Goal: Information Seeking & Learning: Learn about a topic

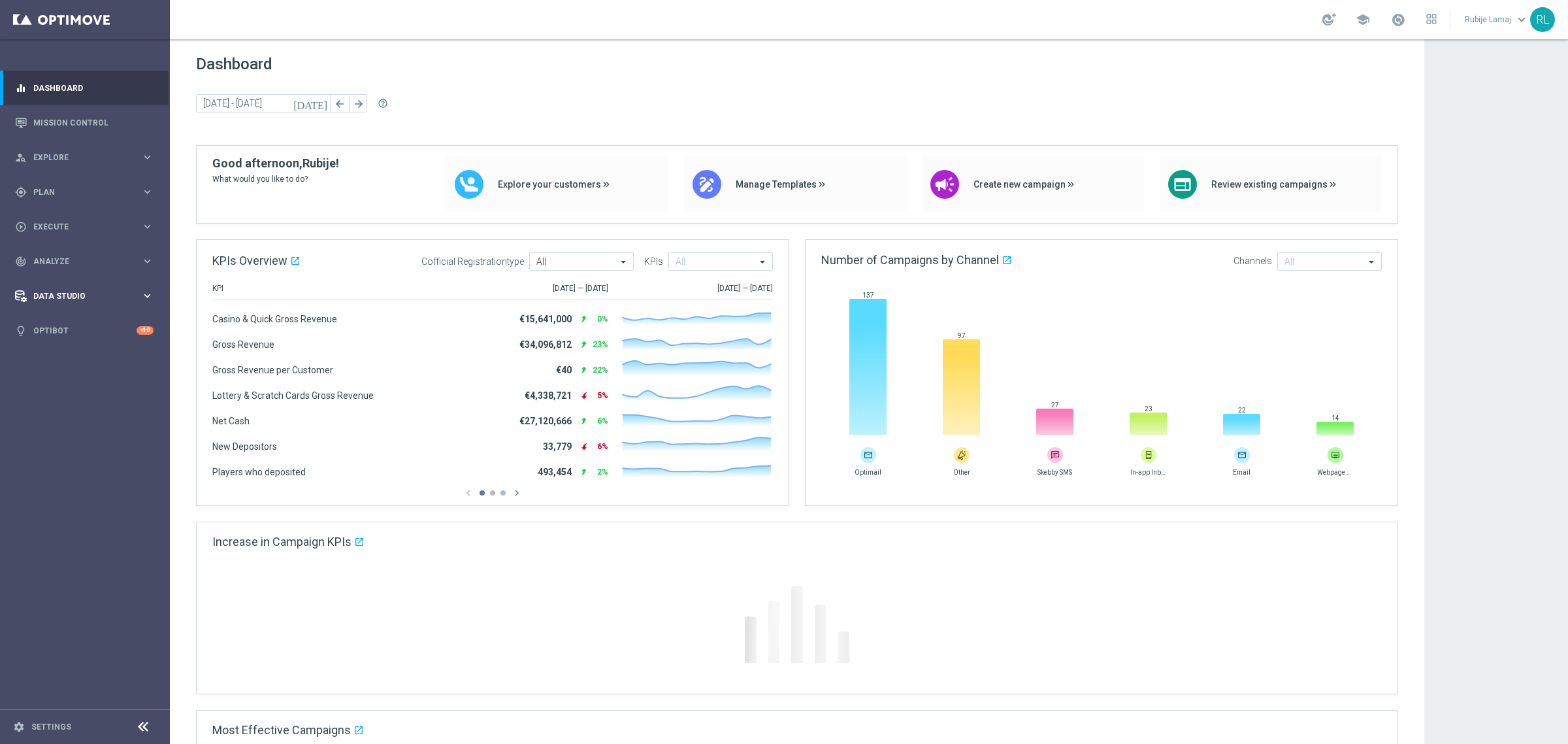
click at [67, 290] on div "Data Studio" at bounding box center [77, 296] width 126 height 12
click at [61, 250] on div "track_changes Analyze keyboard_arrow_right" at bounding box center [84, 261] width 169 height 35
click at [52, 284] on link "Customer 360" at bounding box center [85, 288] width 102 height 11
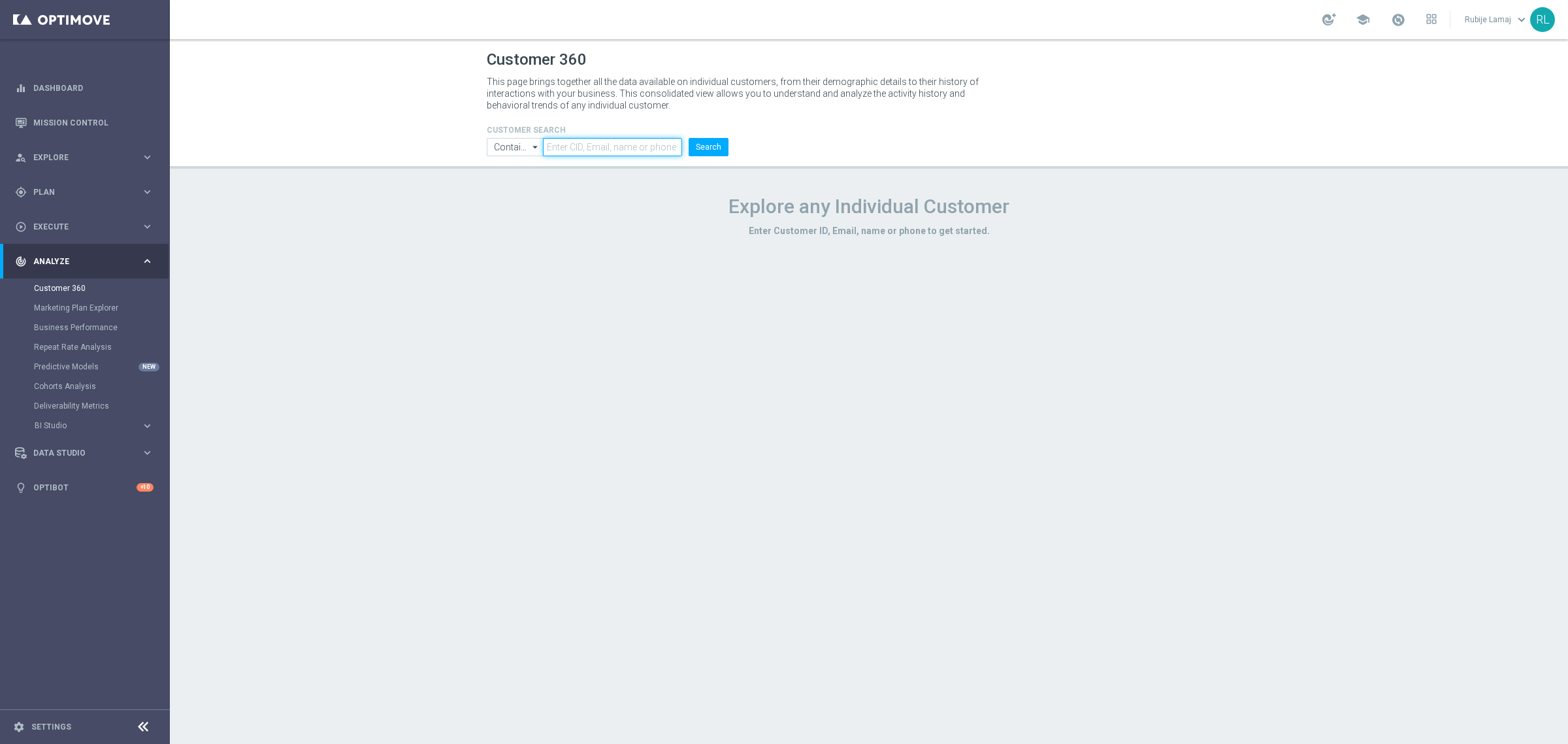
click at [608, 154] on input "text" at bounding box center [612, 147] width 139 height 18
paste input "4392630"
type input "4392630"
click at [698, 144] on button "Search" at bounding box center [708, 147] width 40 height 18
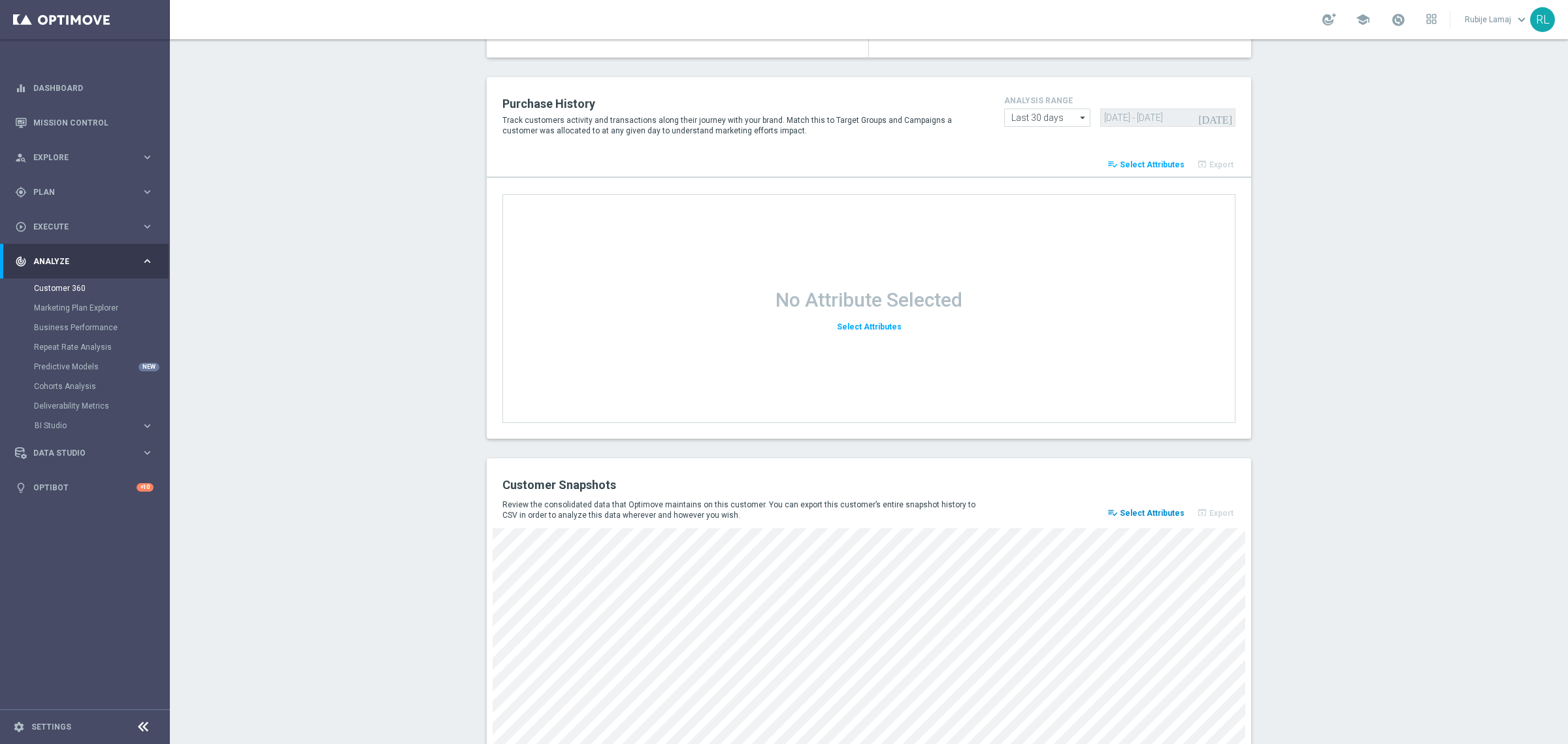
scroll to position [1524, 0]
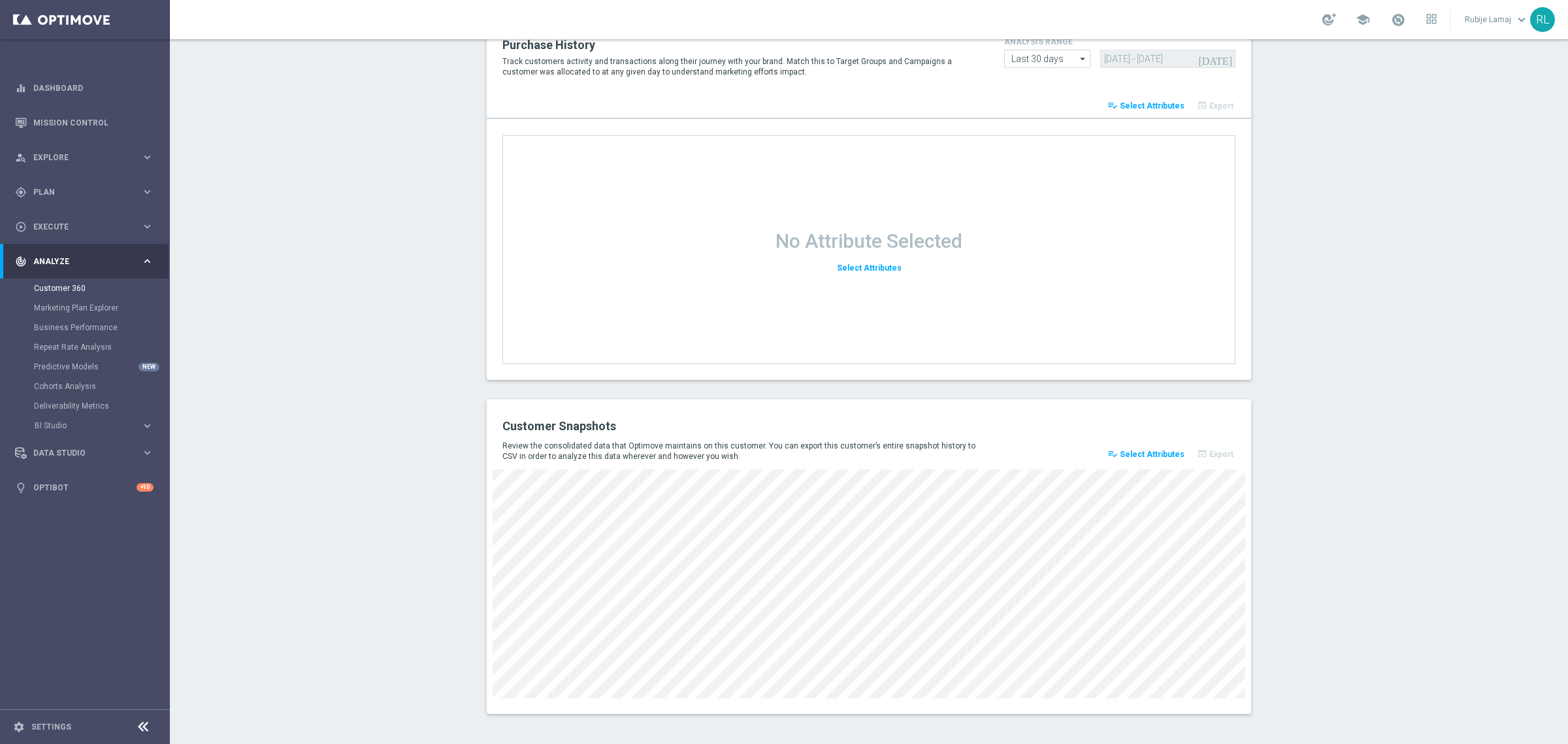
click at [1144, 450] on span "Select Attributes" at bounding box center [1152, 454] width 65 height 9
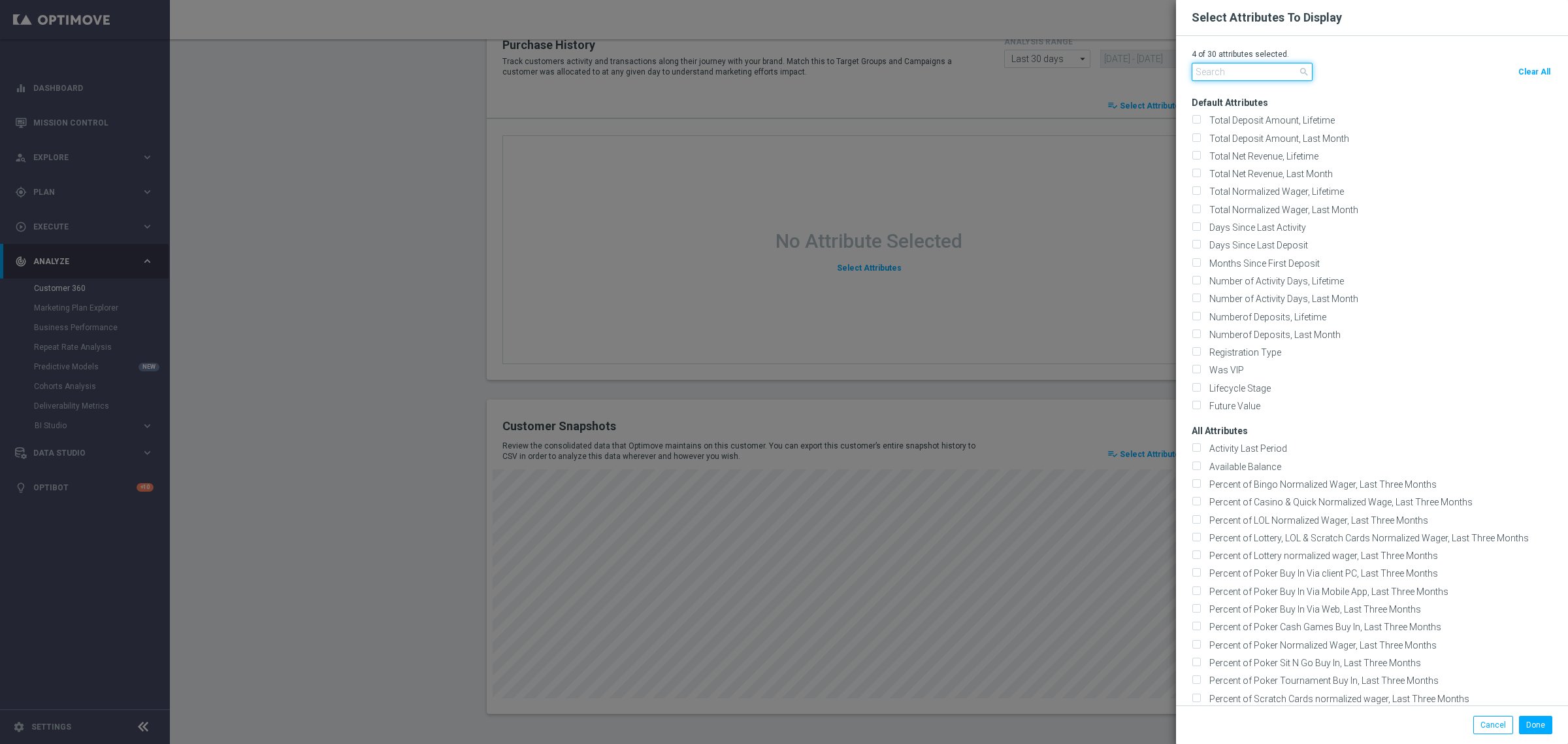
click at [1261, 73] on input "text" at bounding box center [1252, 72] width 121 height 18
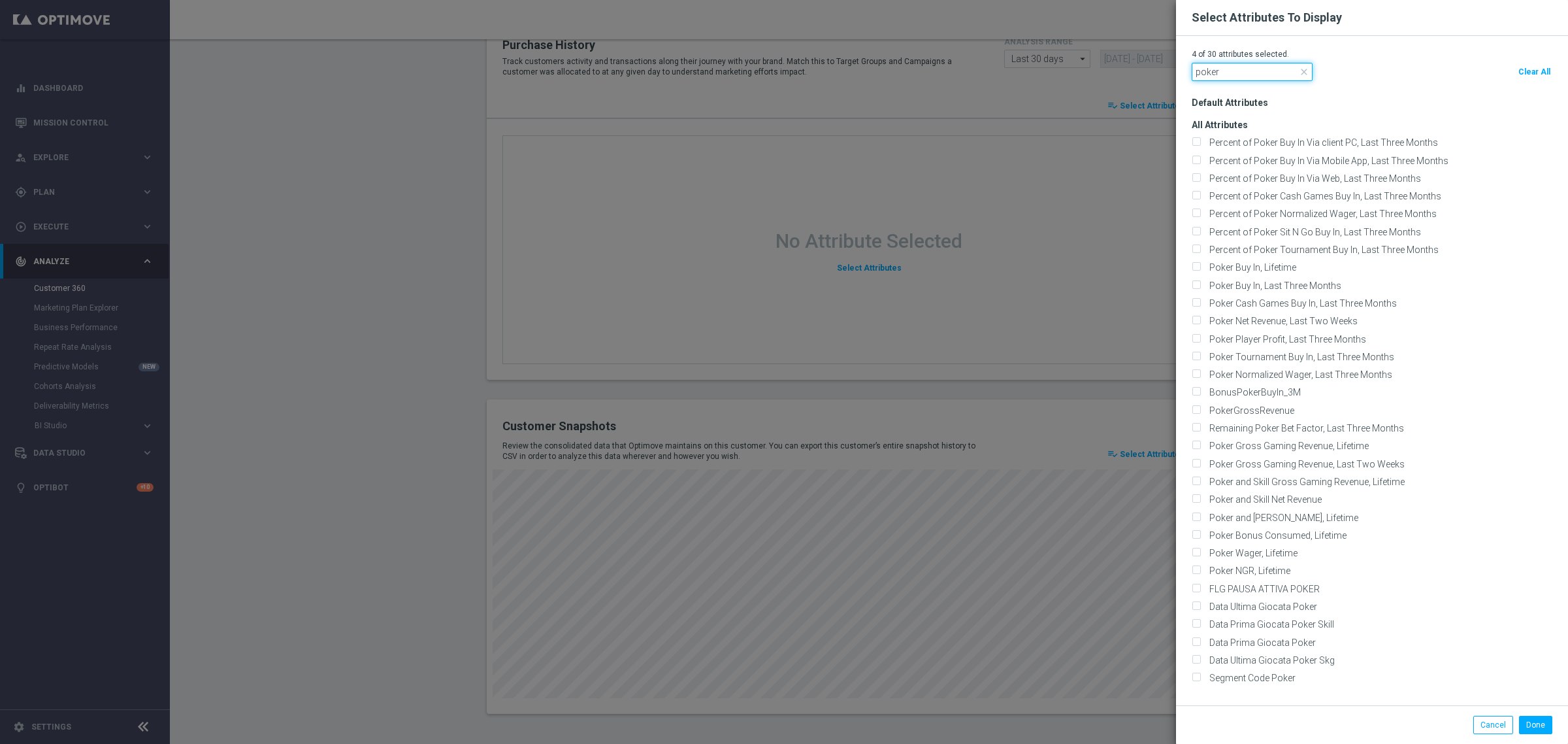
type input "poker"
click at [498, 328] on modal-container "Select Attributes To Display 4 of 30 attributes selected. poker close Clear All…" at bounding box center [784, 372] width 1568 height 744
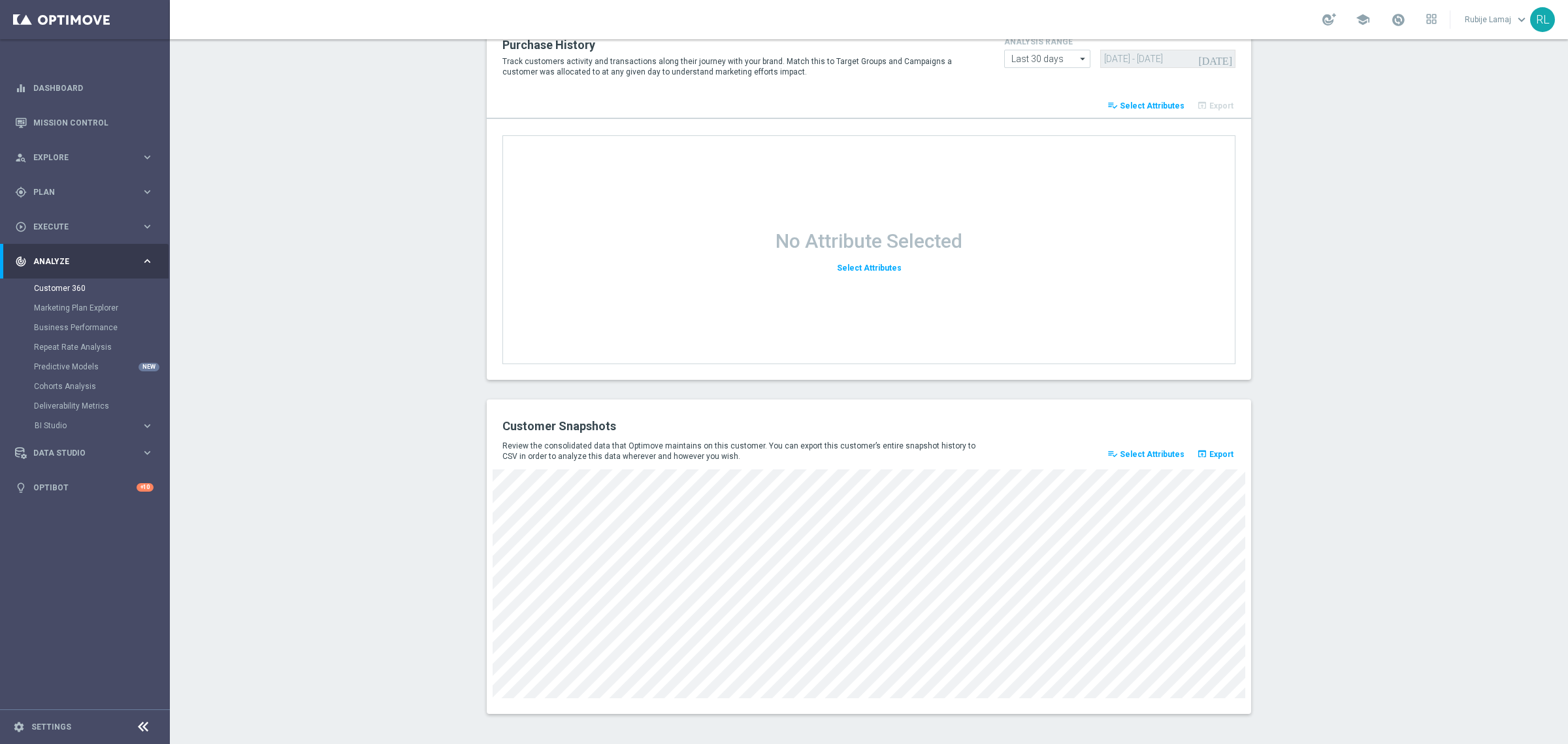
click at [1158, 452] on span "Select Attributes" at bounding box center [1152, 454] width 65 height 9
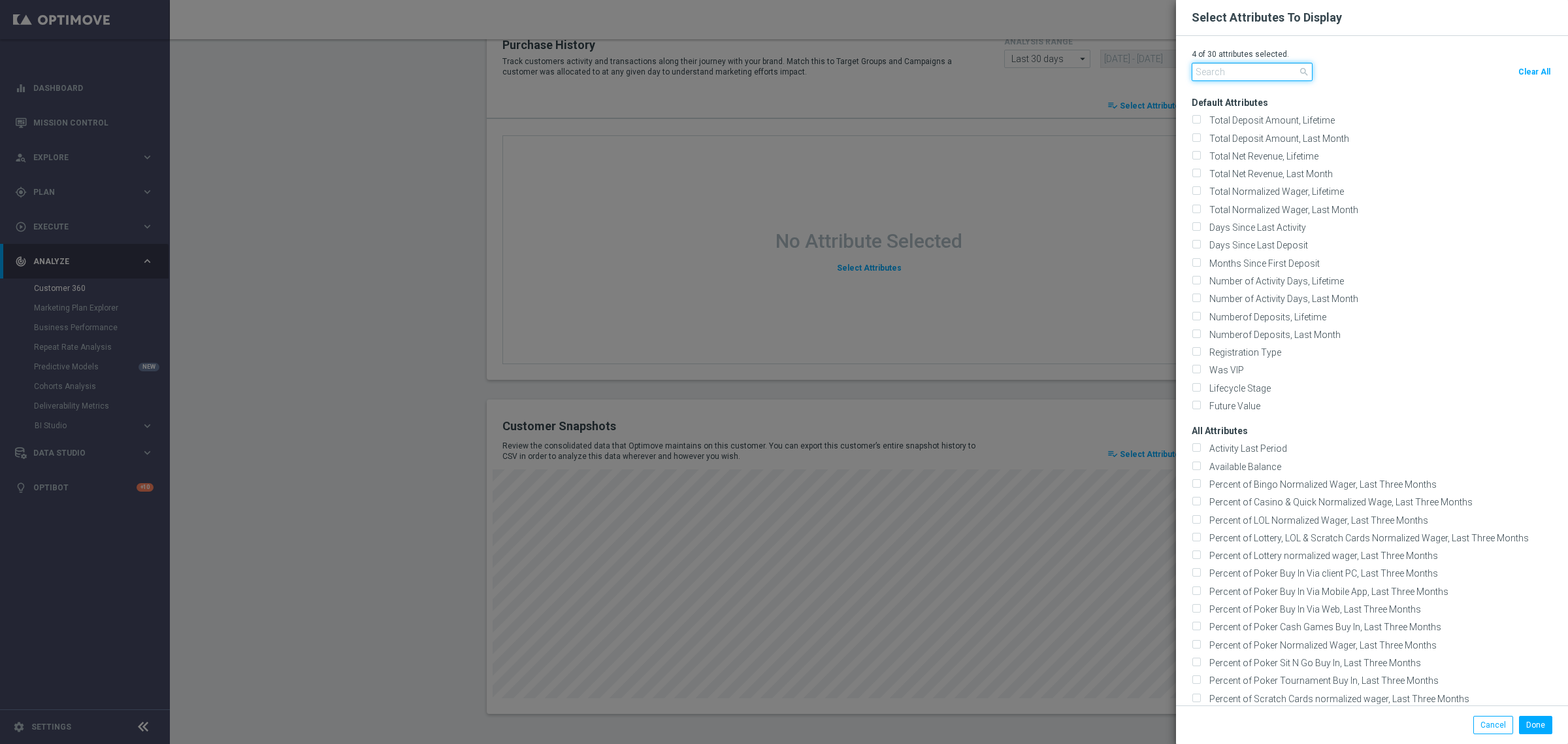
click at [1202, 75] on input "text" at bounding box center [1252, 72] width 121 height 18
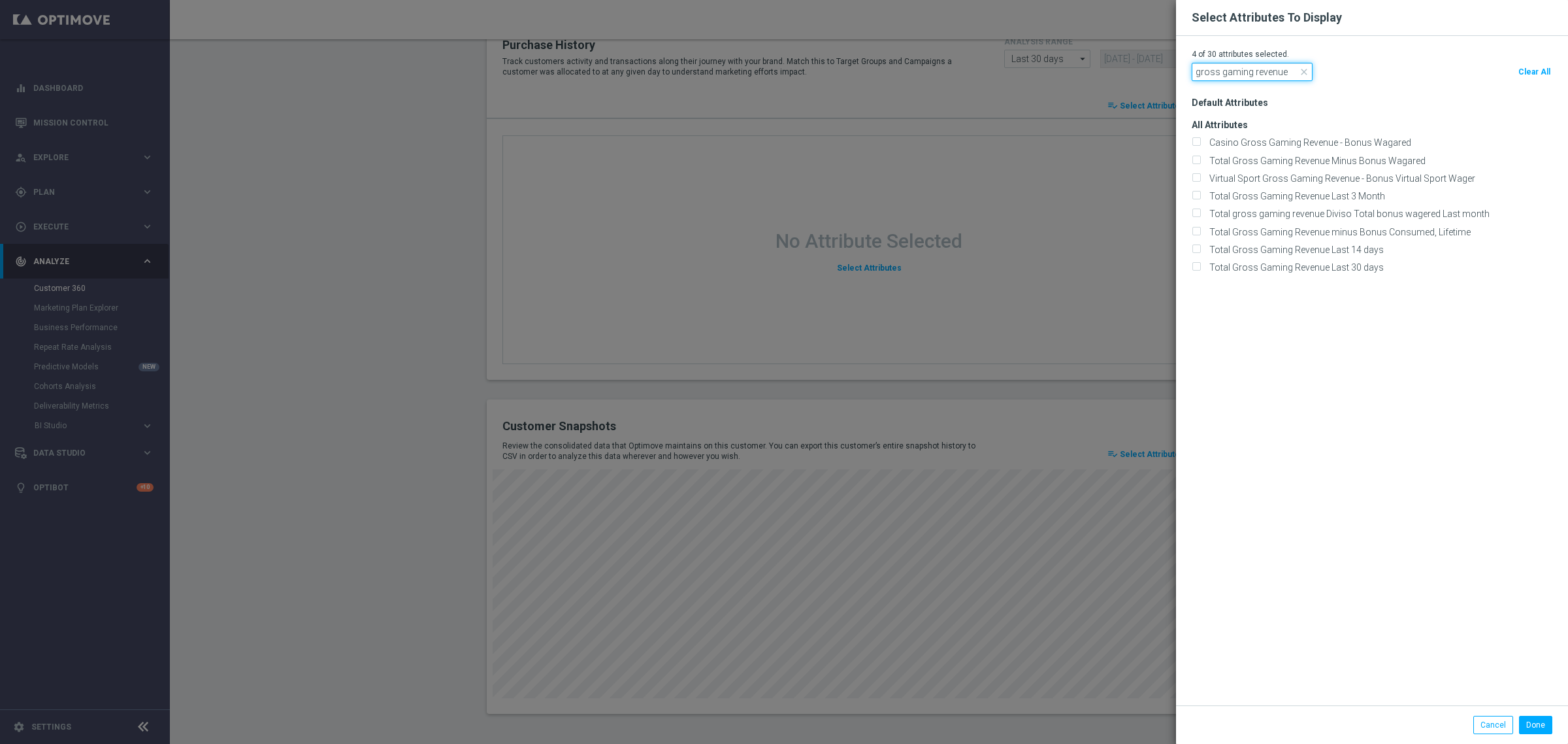
type input "gross gaming revenue"
click at [1388, 410] on div "Default Attributes All Attributes" at bounding box center [1379, 396] width 376 height 620
click at [511, 305] on modal-container "Select Attributes To Display 4 of 30 attributes selected. gross gaming revenue …" at bounding box center [784, 372] width 1568 height 744
